Goal: Task Accomplishment & Management: Manage account settings

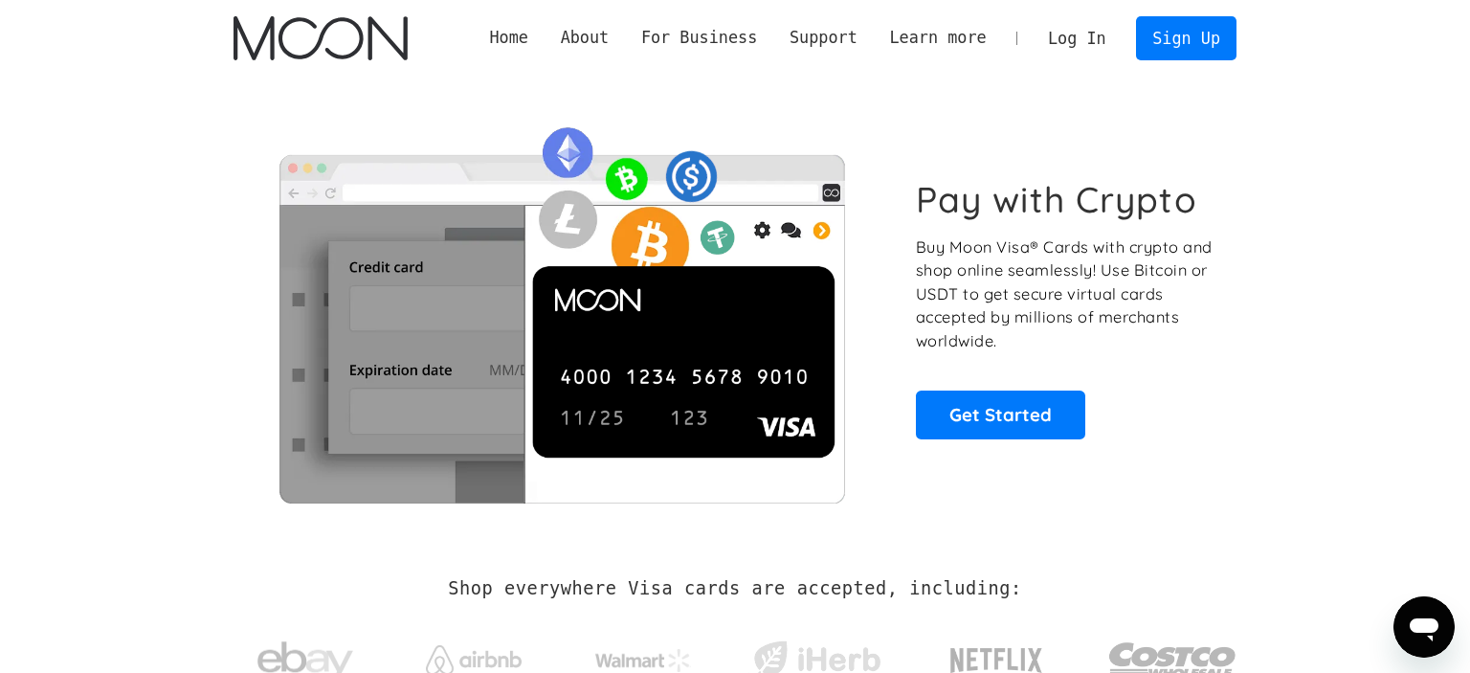
click at [1102, 44] on link "Log In" at bounding box center [1077, 38] width 90 height 42
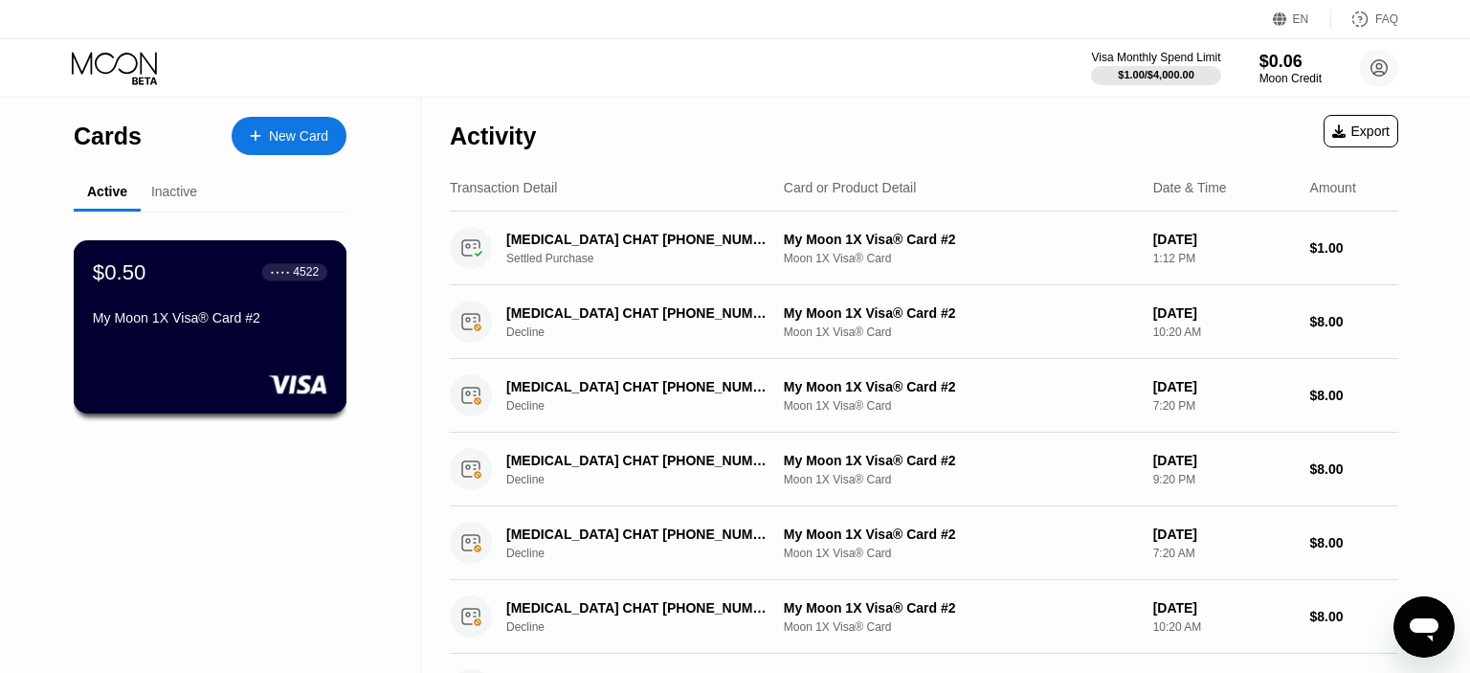
click at [199, 270] on div "$0.50 ● ● ● ● 4522" at bounding box center [210, 271] width 234 height 25
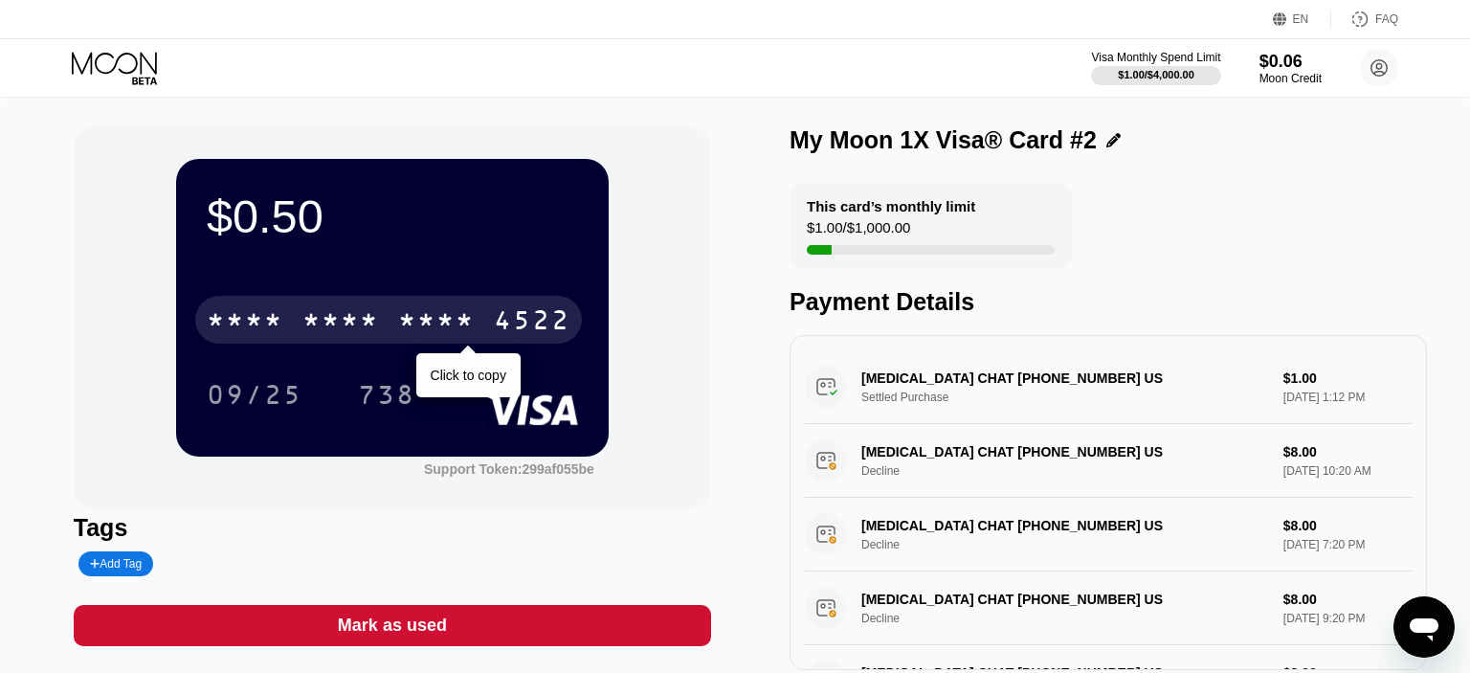
click at [467, 313] on div "* * * *" at bounding box center [436, 322] width 77 height 31
